Goal: Use online tool/utility: Utilize a website feature to perform a specific function

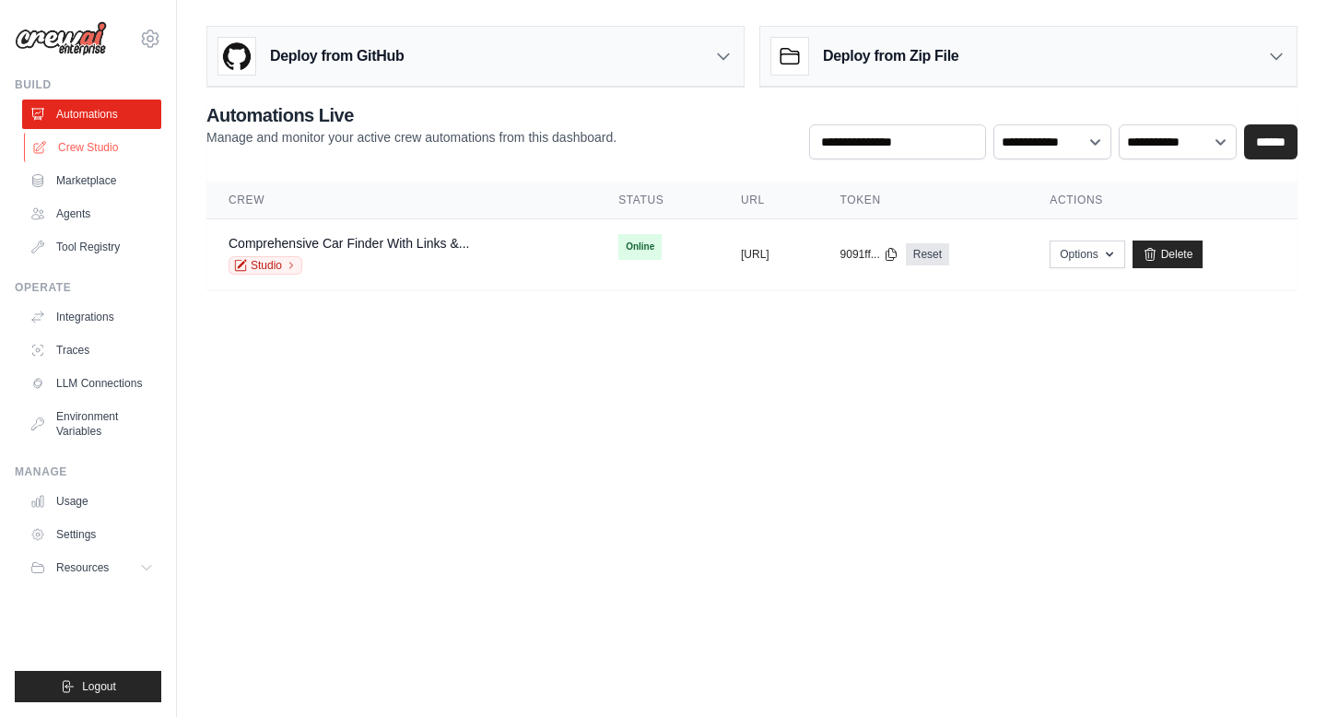
click at [92, 156] on link "Crew Studio" at bounding box center [93, 147] width 139 height 29
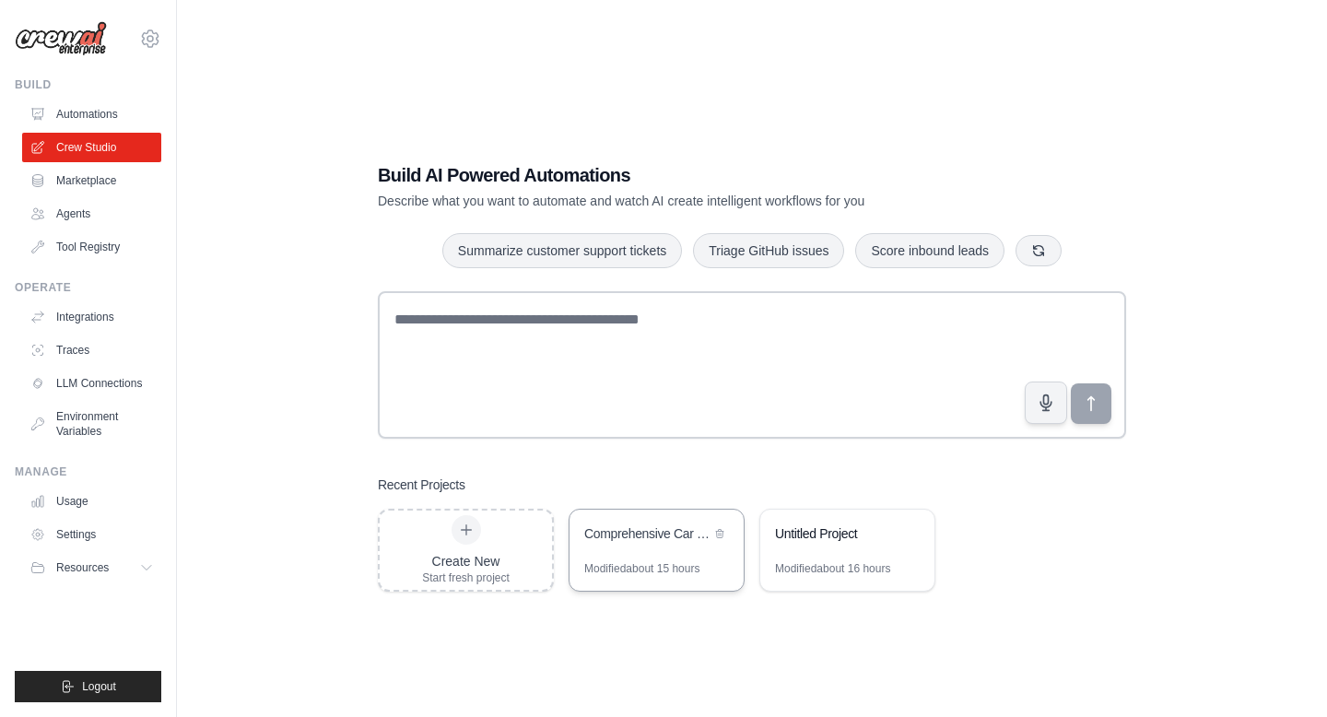
click at [607, 560] on div "Comprehensive Car Finder with Links & Documentation" at bounding box center [657, 536] width 174 height 52
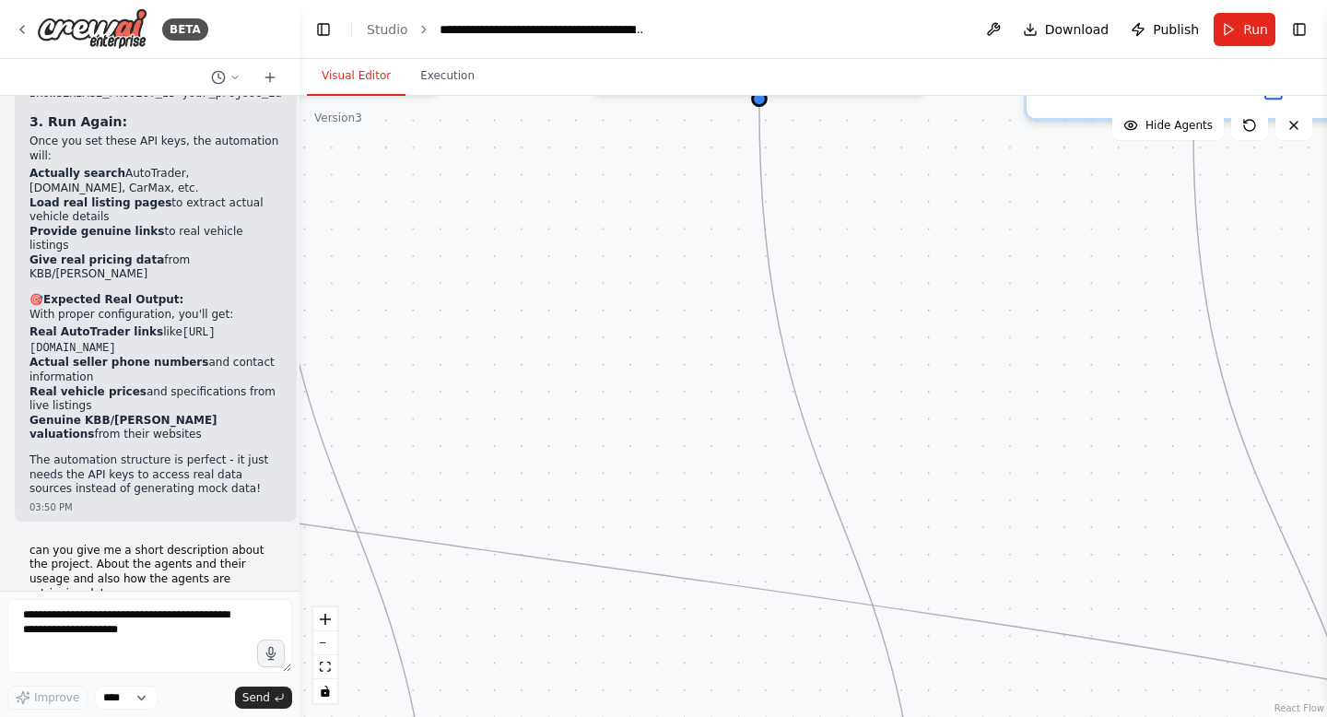
scroll to position [24476, 0]
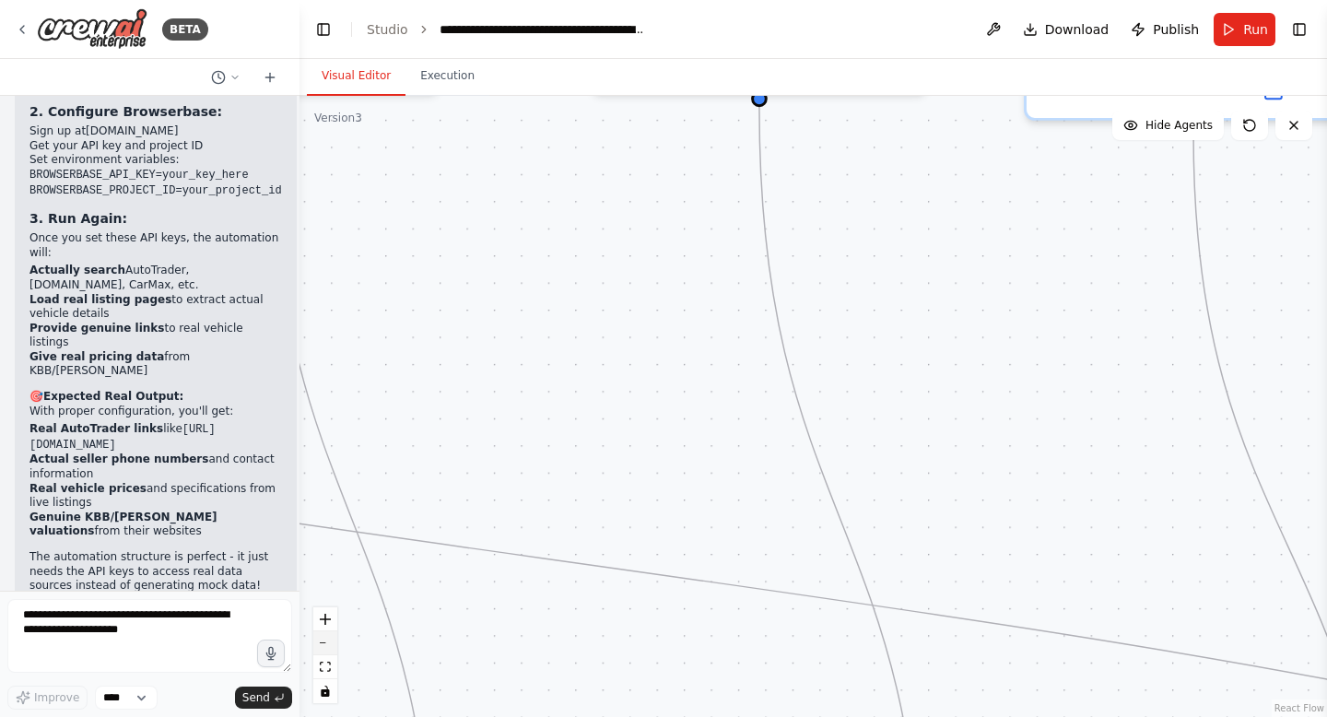
click at [329, 642] on icon "zoom out" at bounding box center [325, 643] width 11 height 2
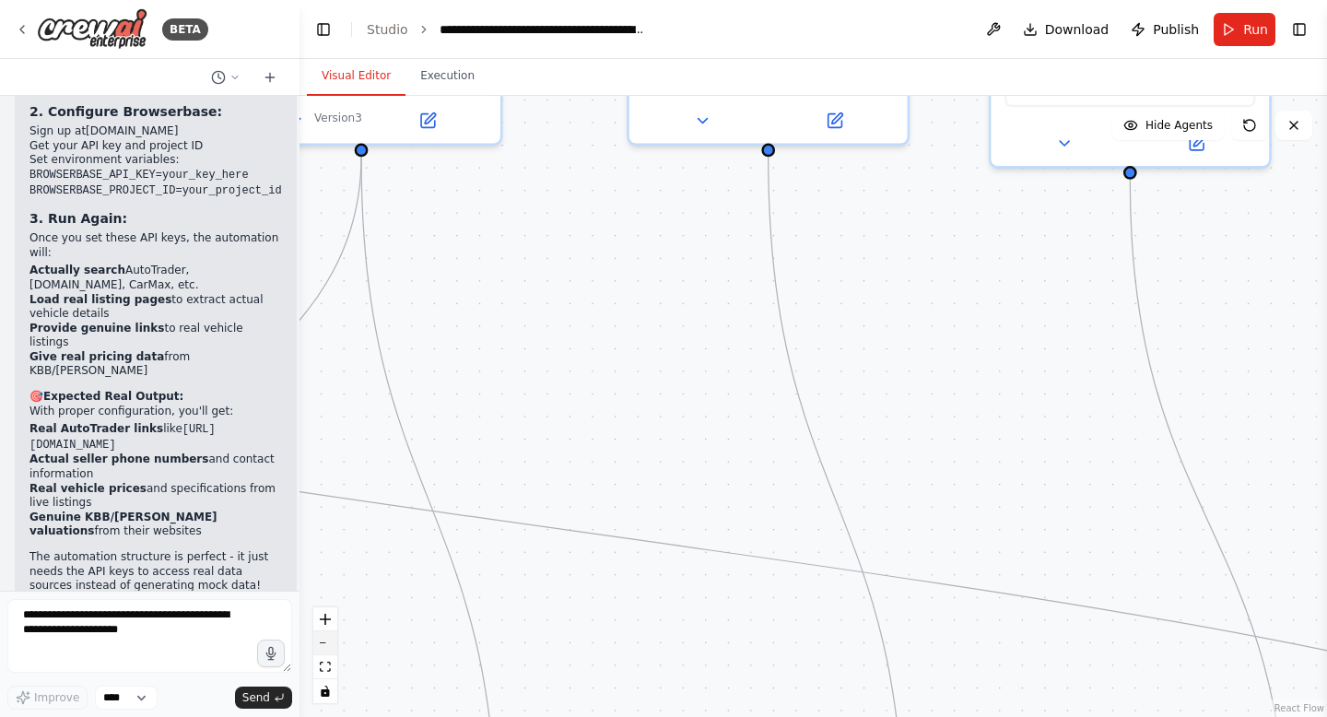
click at [326, 642] on icon "zoom out" at bounding box center [325, 643] width 11 height 2
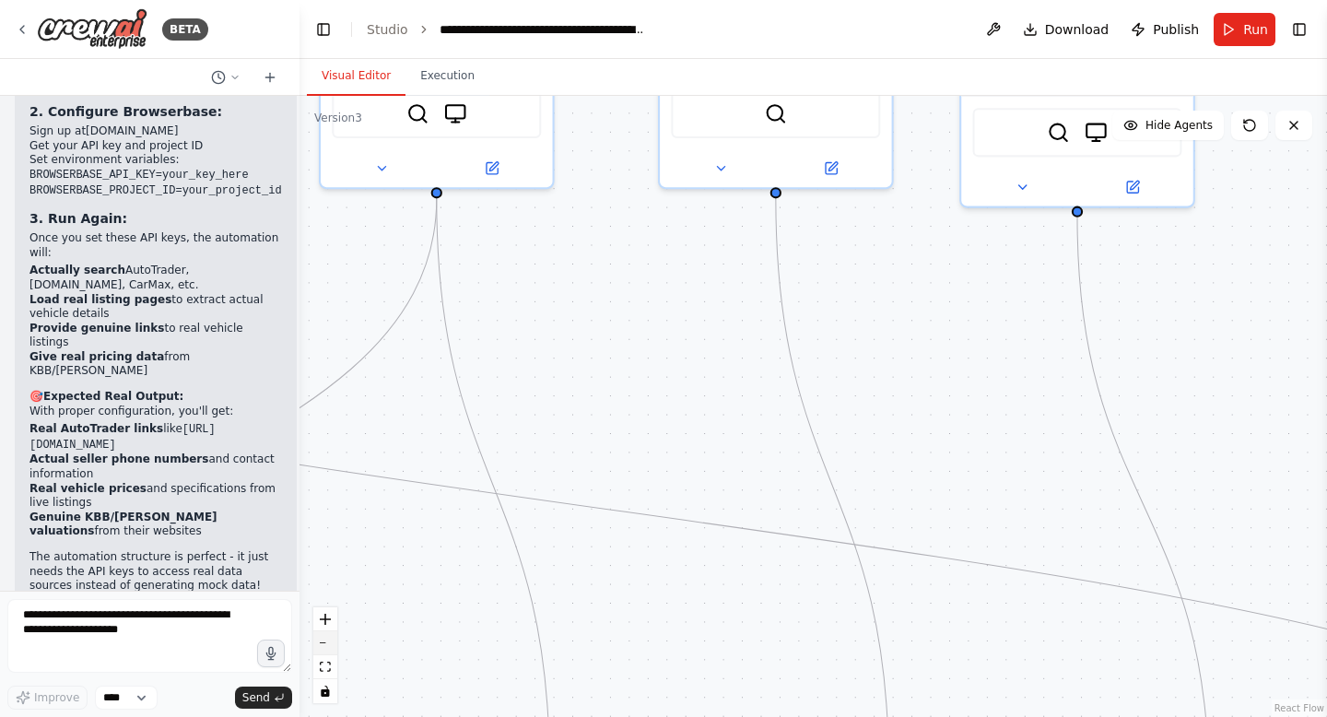
click at [326, 642] on icon "zoom out" at bounding box center [325, 643] width 11 height 2
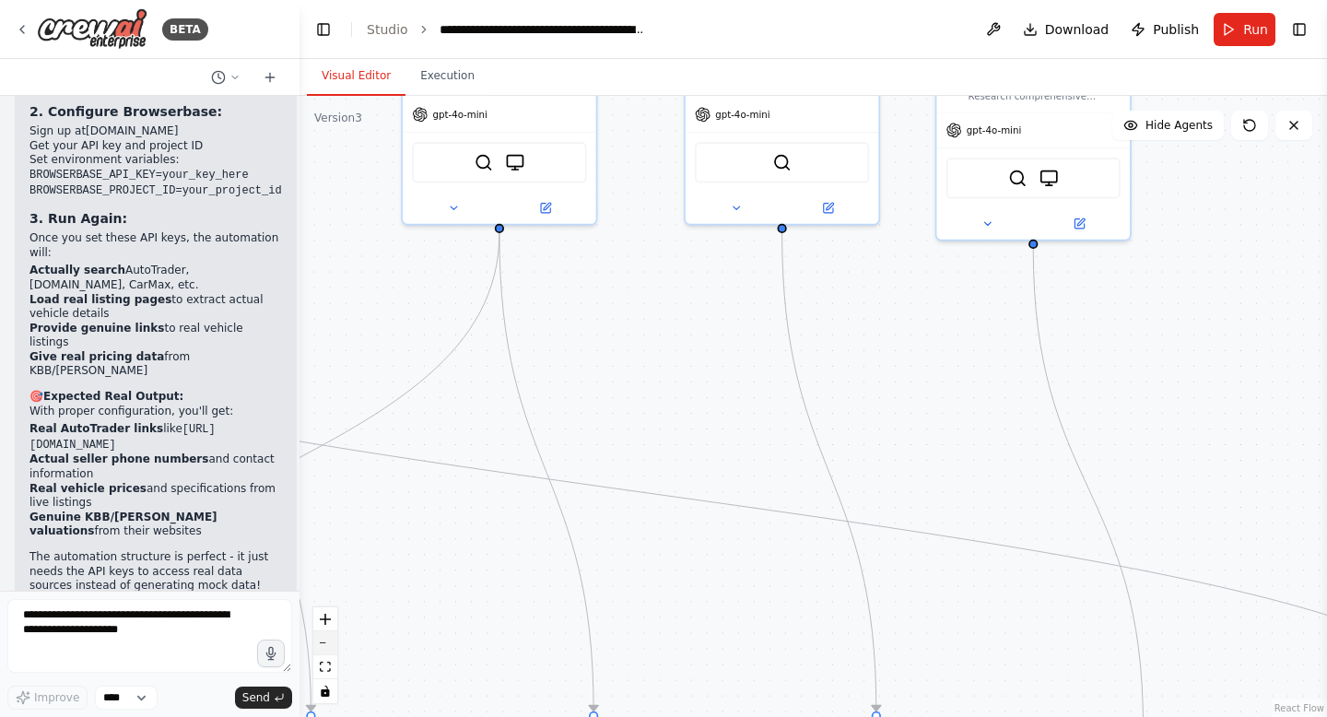
click at [326, 642] on icon "zoom out" at bounding box center [325, 643] width 11 height 2
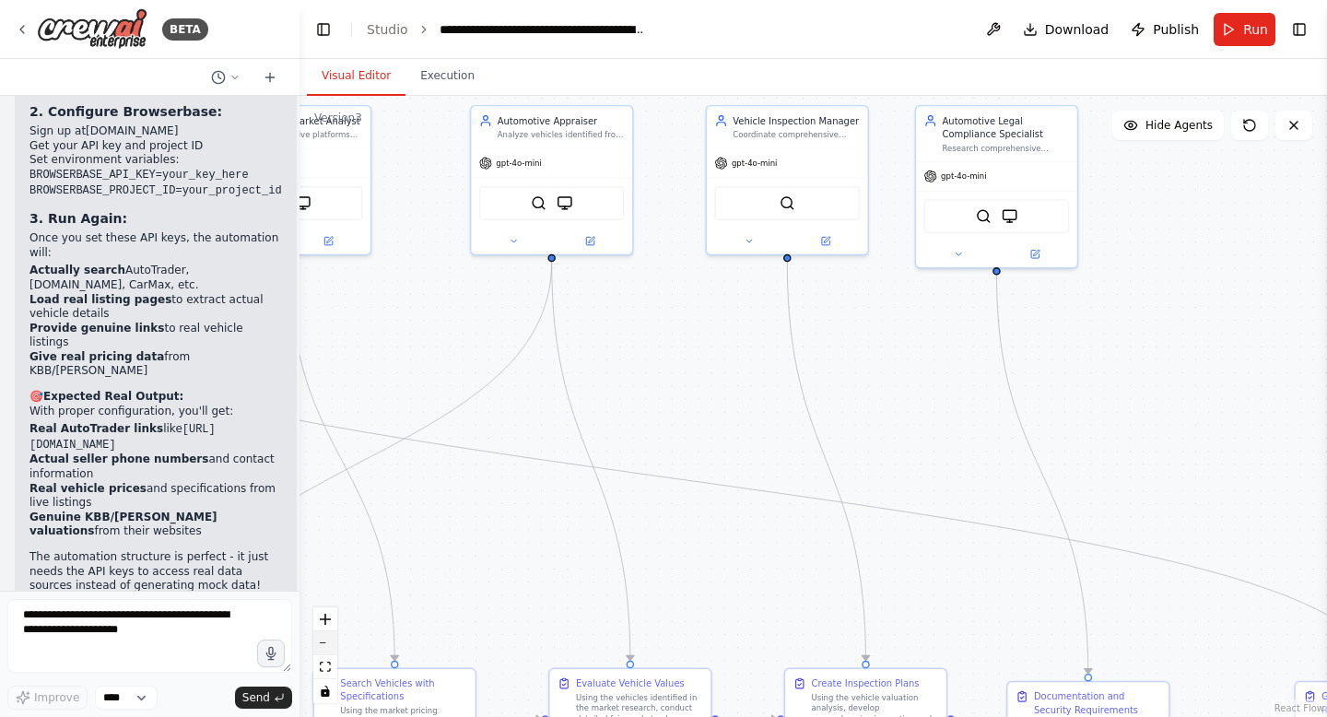
click at [326, 642] on icon "zoom out" at bounding box center [325, 643] width 11 height 2
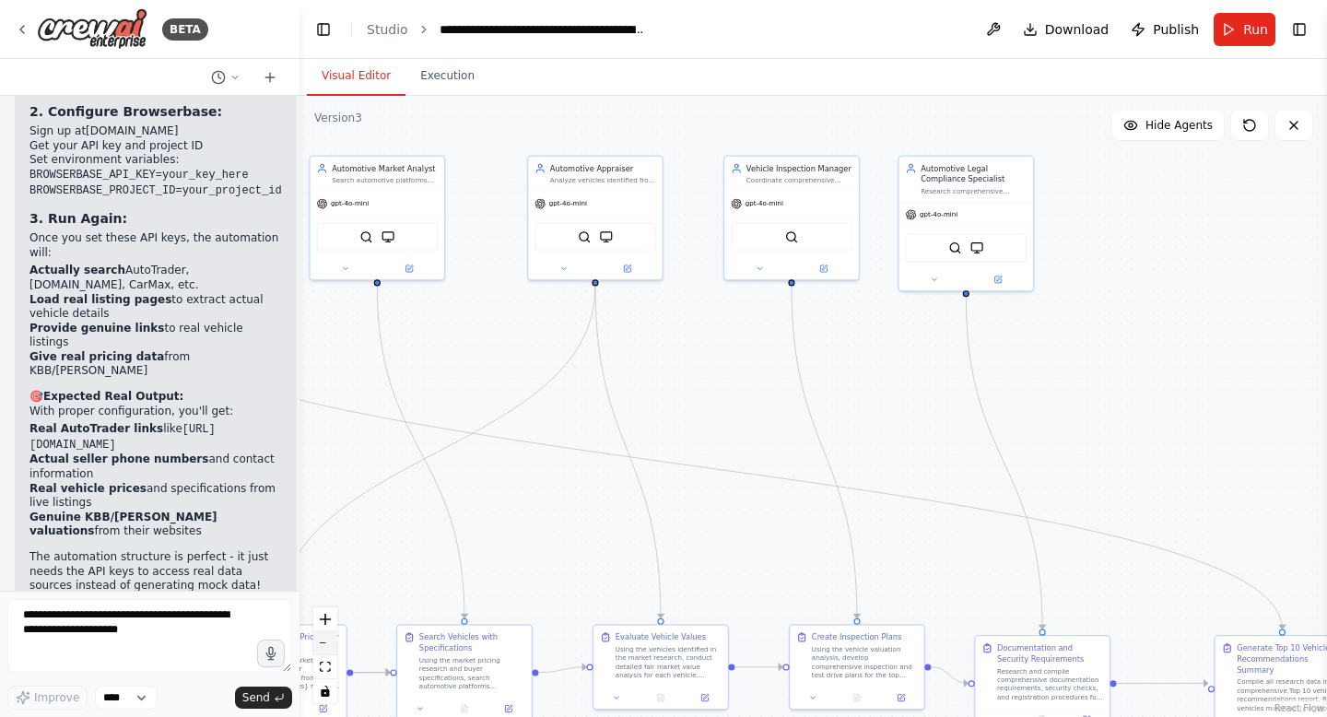
click at [326, 640] on button "zoom out" at bounding box center [325, 643] width 24 height 24
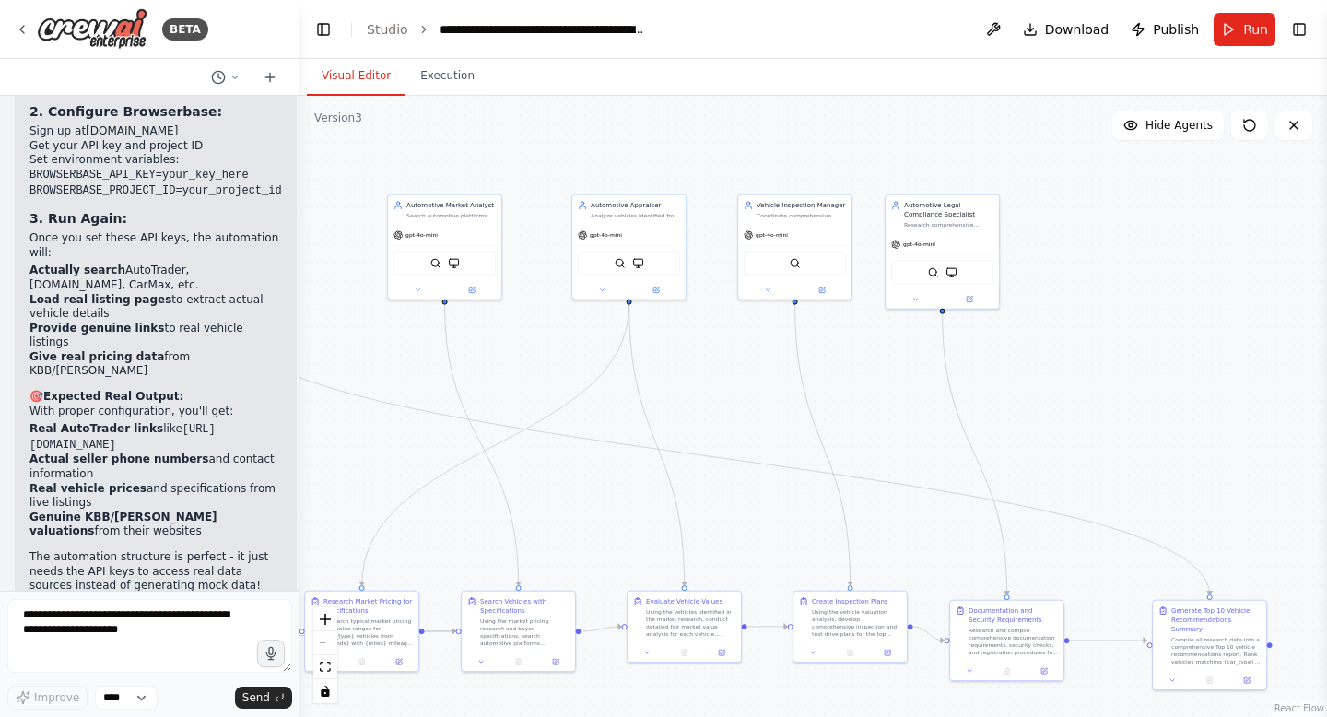
click at [326, 640] on div "React Flow controls" at bounding box center [325, 655] width 24 height 96
drag, startPoint x: 501, startPoint y: 380, endPoint x: 1131, endPoint y: 487, distance: 639.5
click at [1102, 477] on div ".deletable-edge-delete-btn { width: 20px; height: 20px; border: 0px solid #ffff…" at bounding box center [814, 406] width 1028 height 621
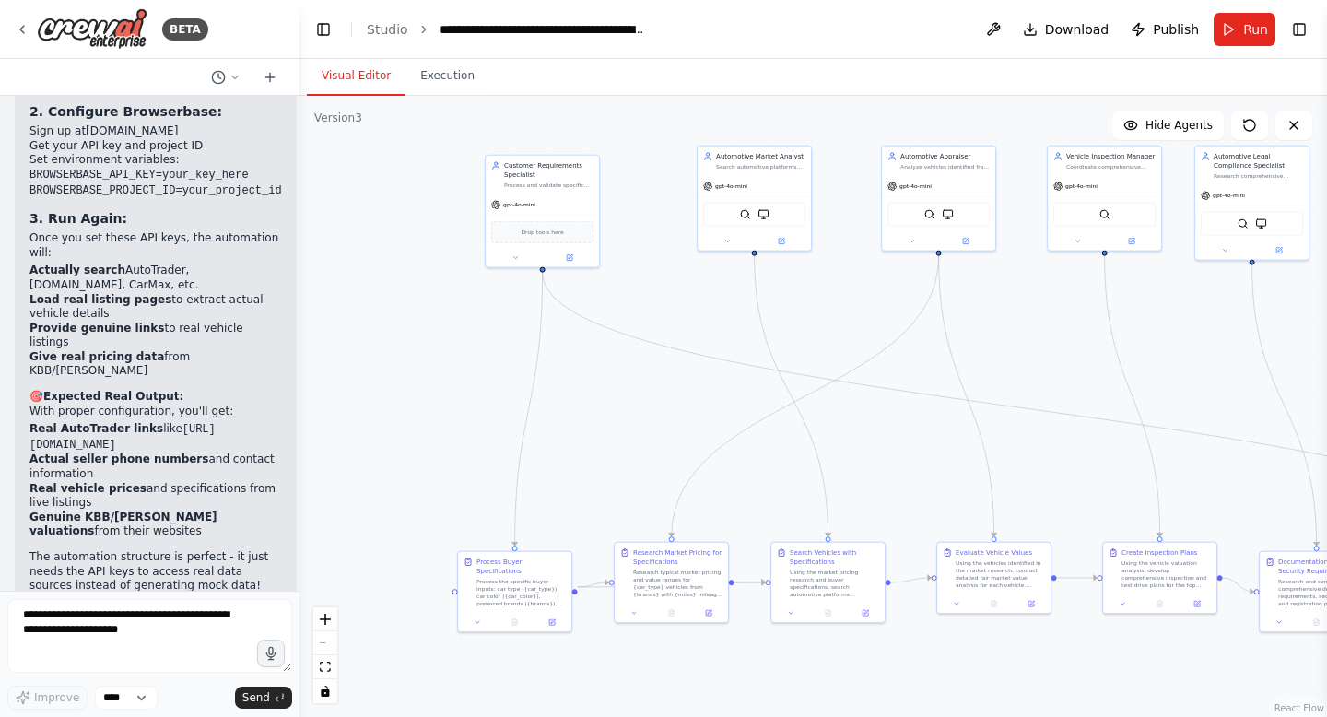
drag, startPoint x: 637, startPoint y: 494, endPoint x: 355, endPoint y: 355, distance: 314.5
click at [353, 352] on div ".deletable-edge-delete-btn { width: 20px; height: 20px; border: 0px solid #ffff…" at bounding box center [814, 406] width 1028 height 621
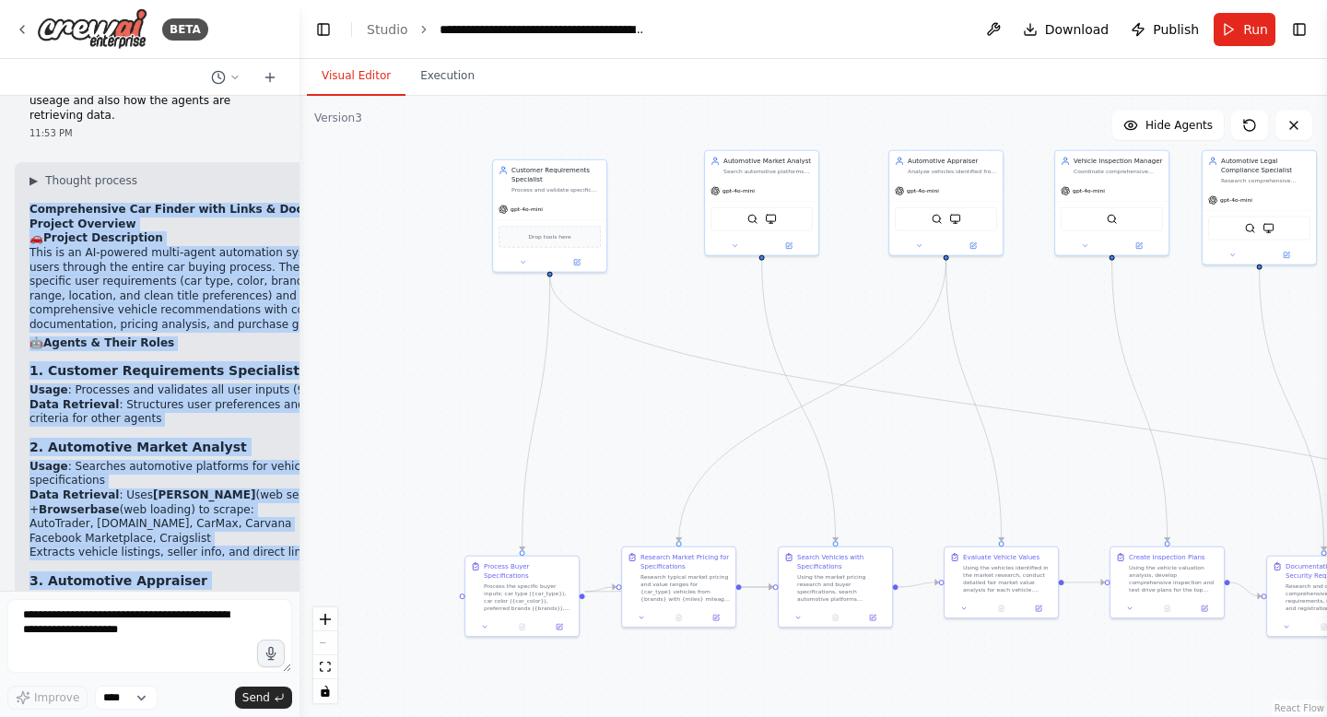
scroll to position [25121, 0]
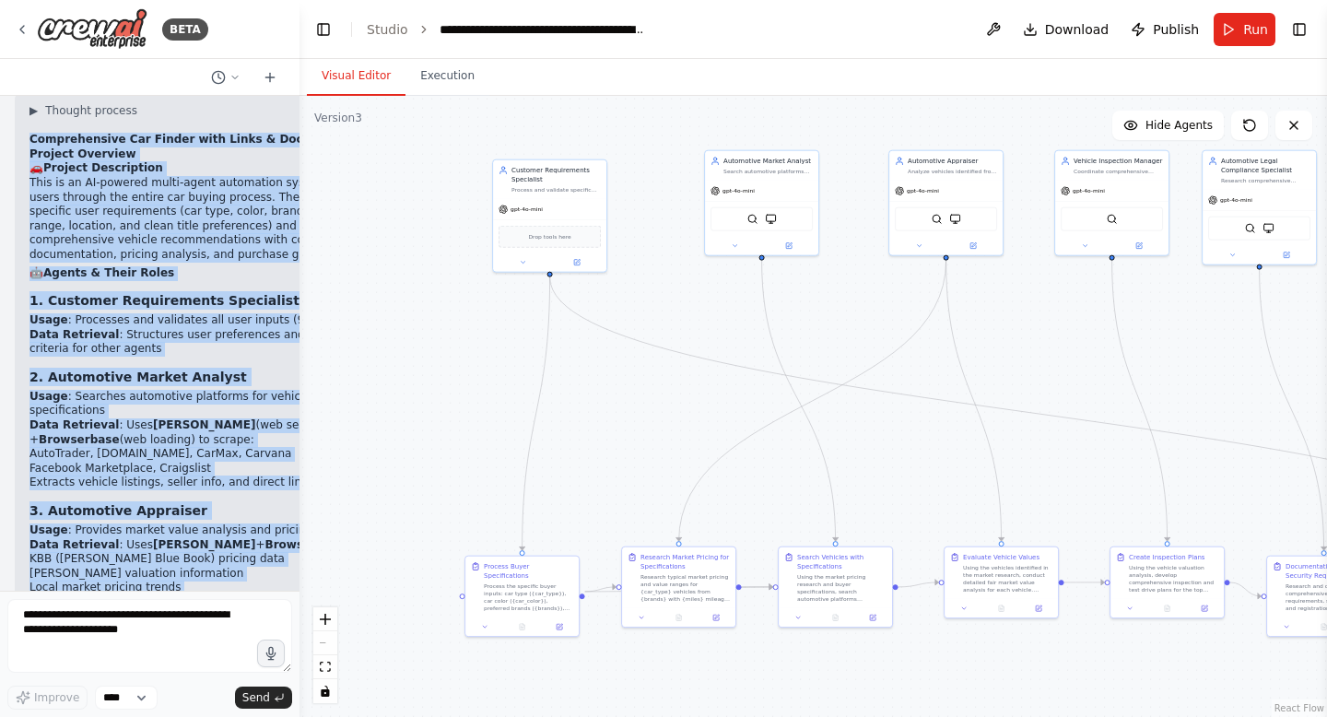
drag, startPoint x: 28, startPoint y: 290, endPoint x: 190, endPoint y: 549, distance: 305.6
copy div "Comprehensive Car Finder with Links & Documentation - Project Overview 🚗 Projec…"
